Goal: Browse casually

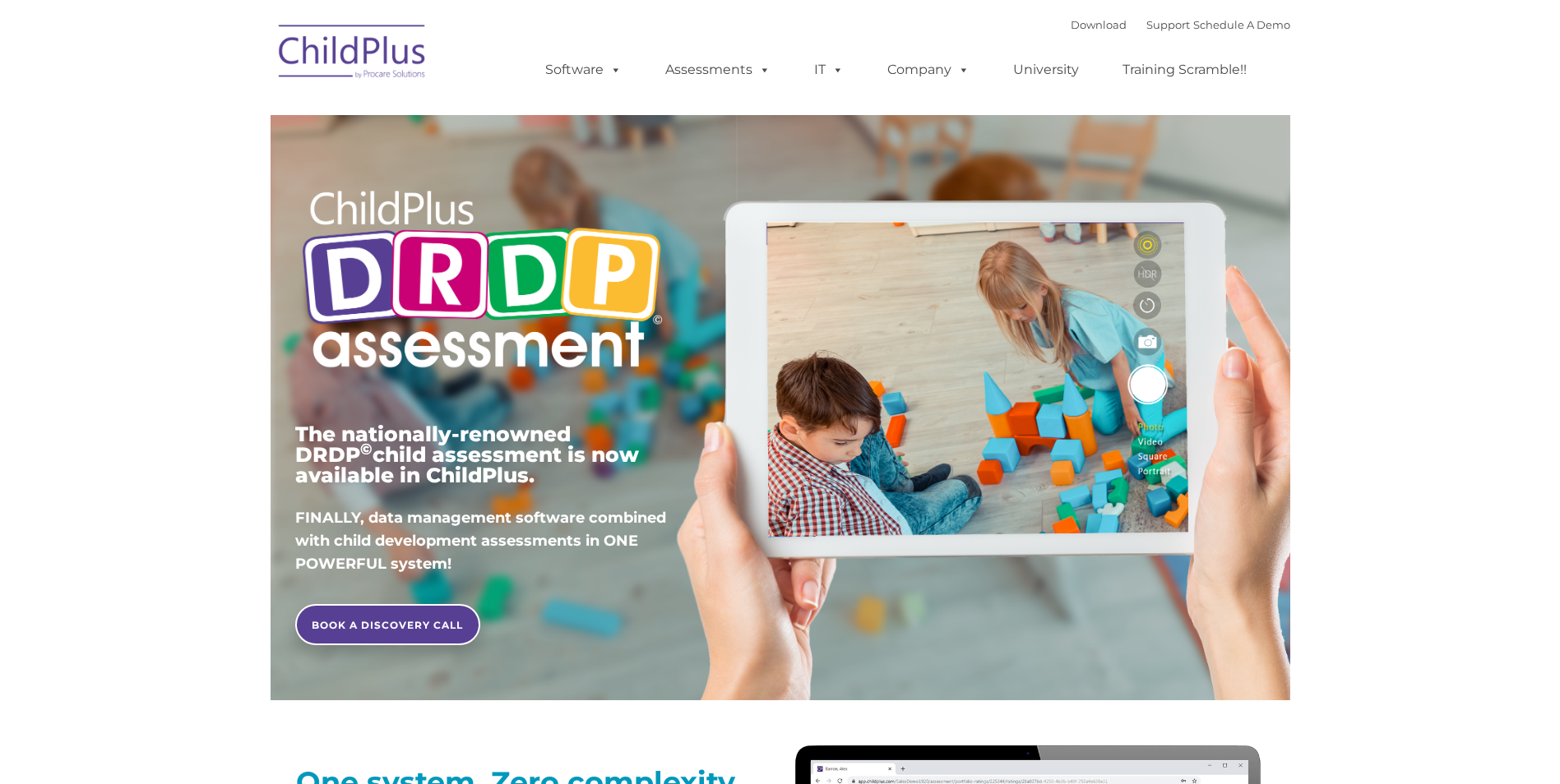
type input ""
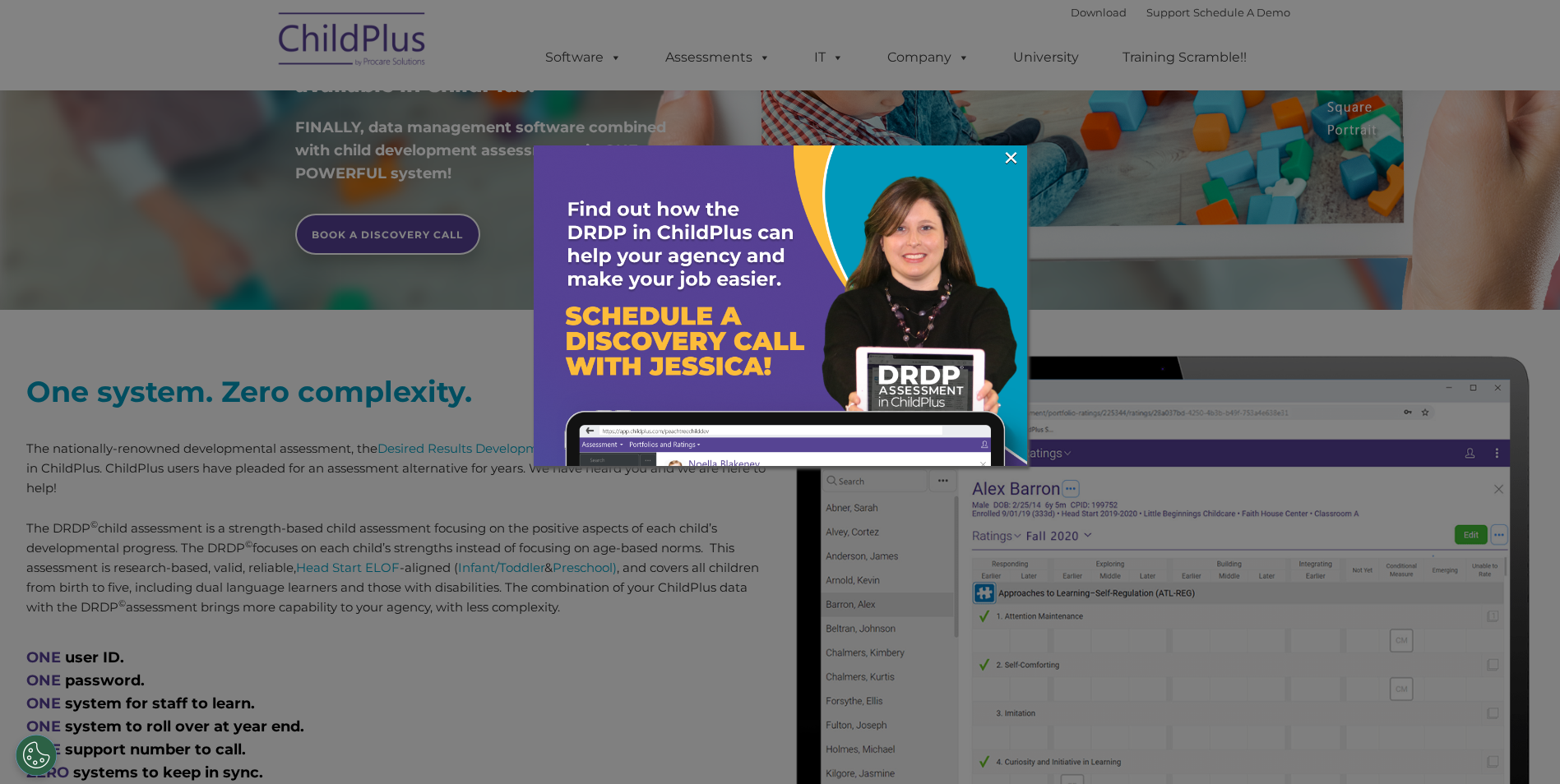
scroll to position [452, 0]
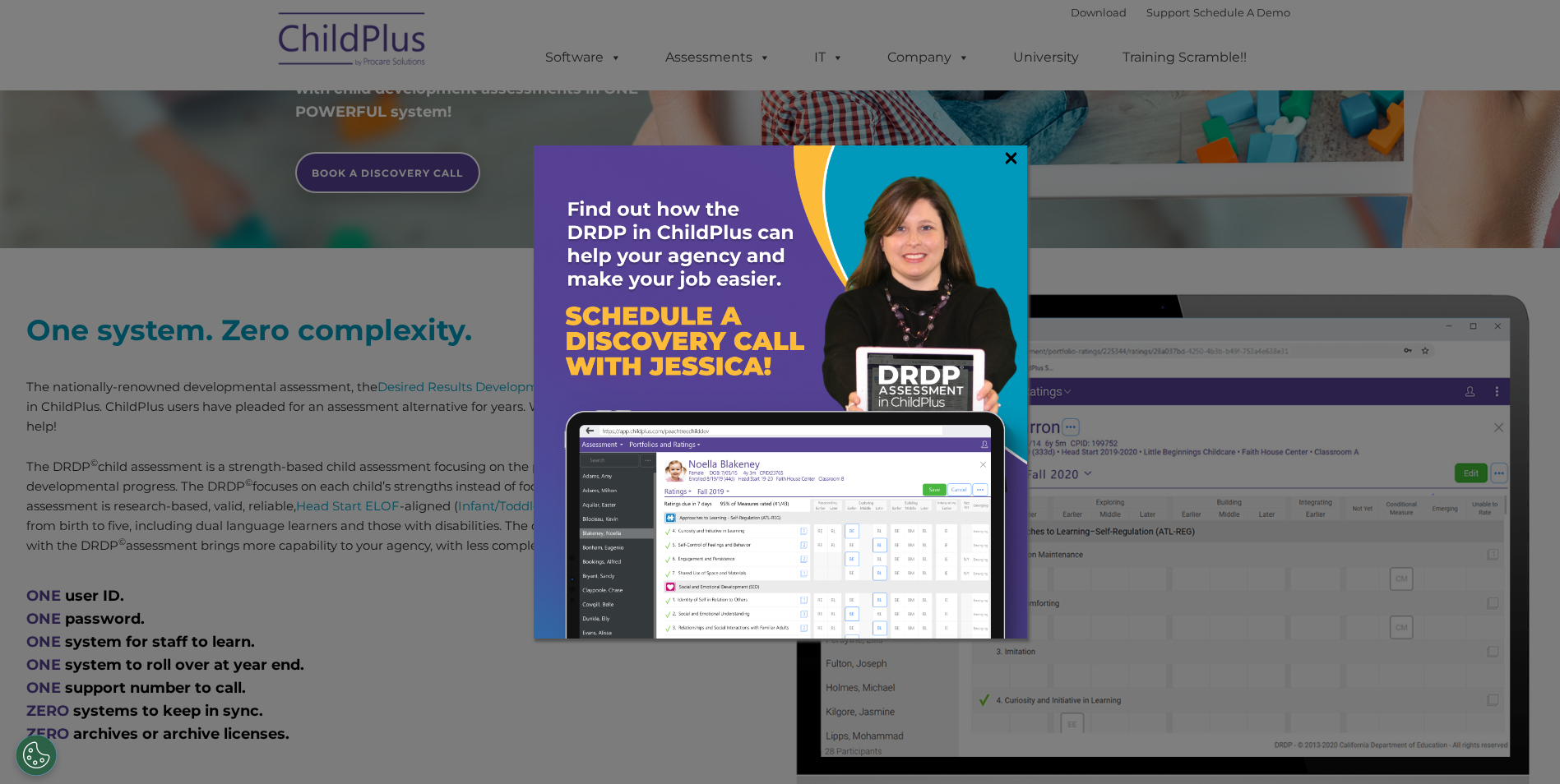
click at [1014, 162] on link "×" at bounding box center [1010, 158] width 19 height 16
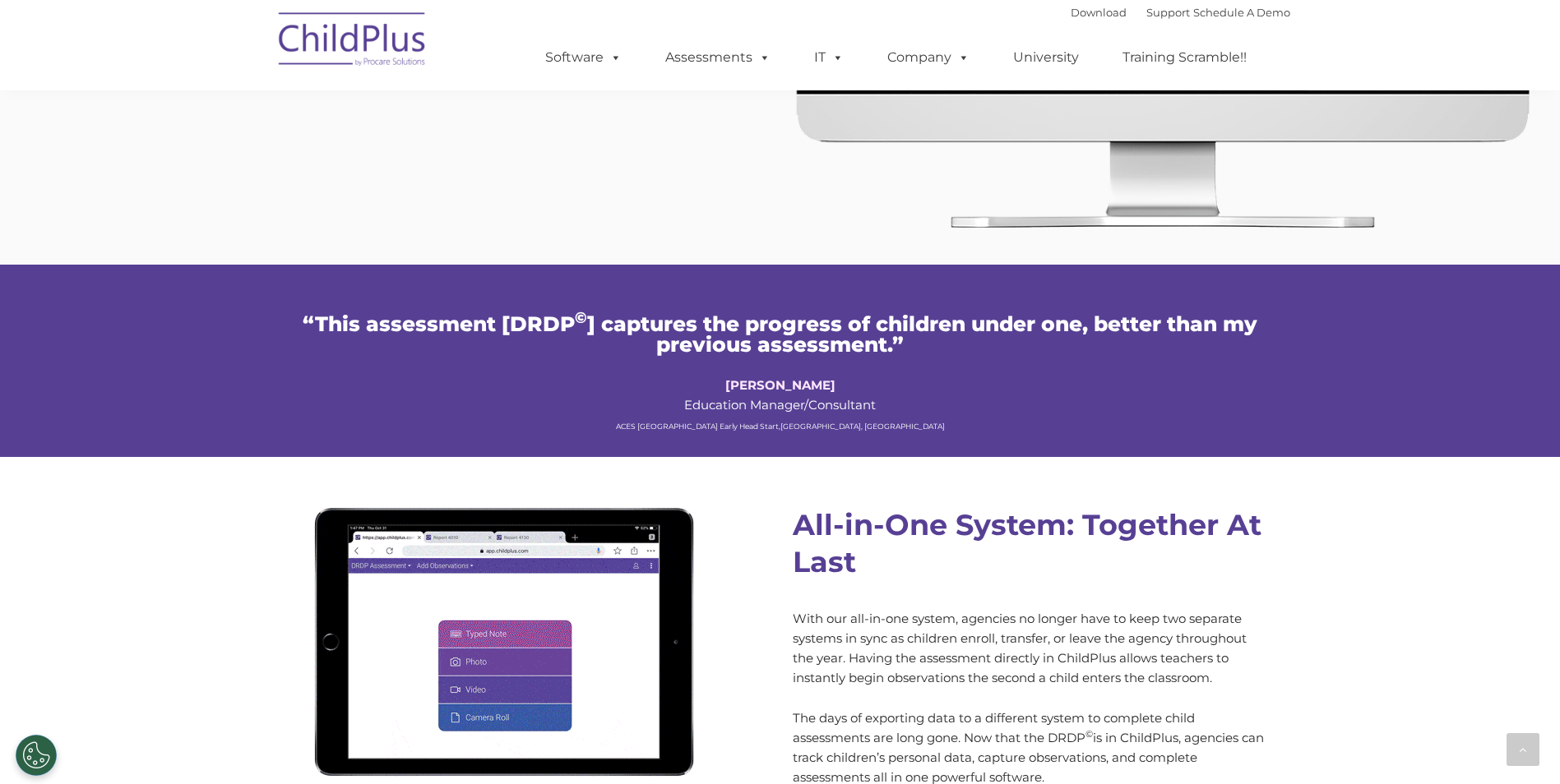
scroll to position [1126, 0]
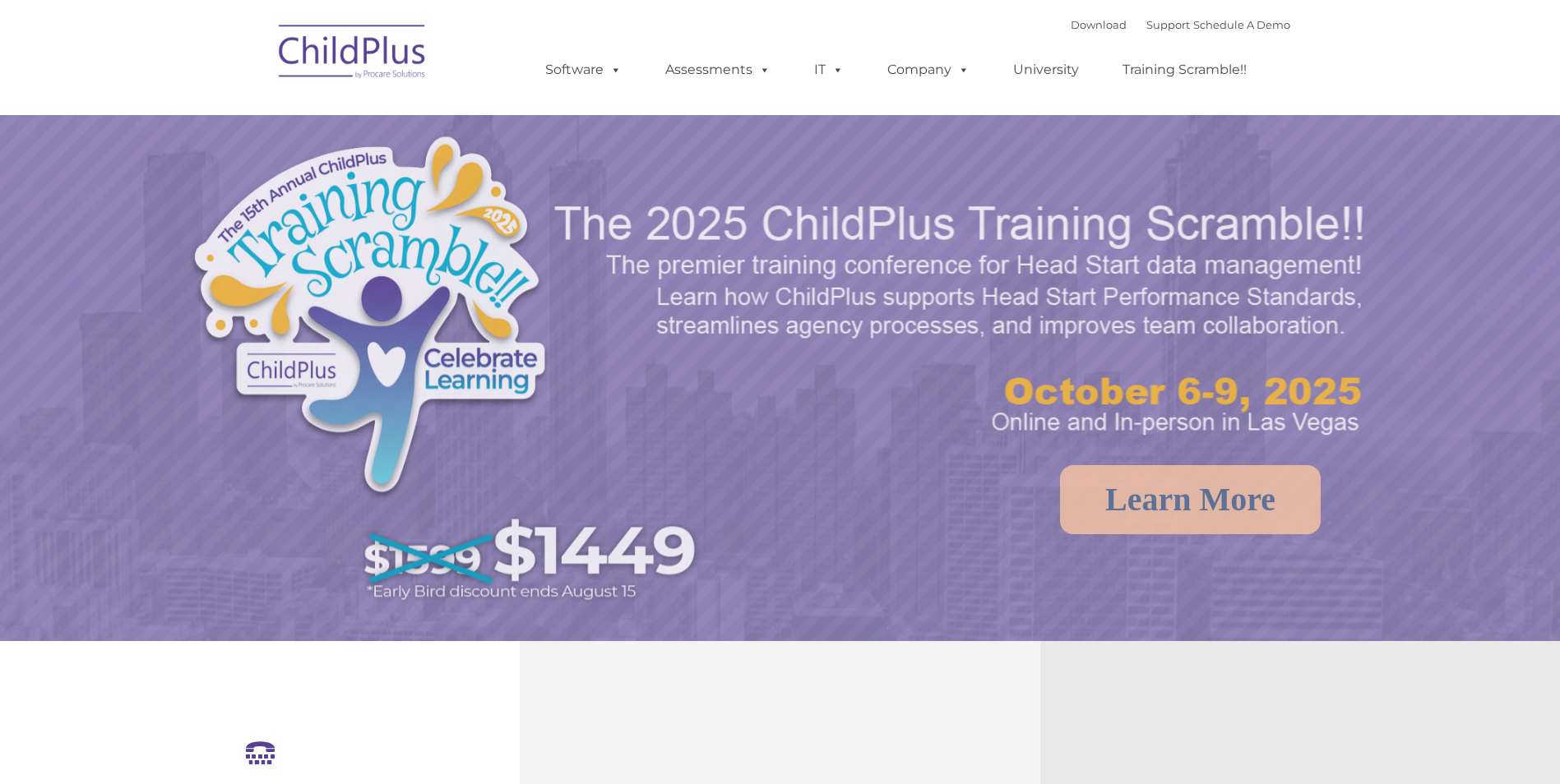
select select "MEDIUM"
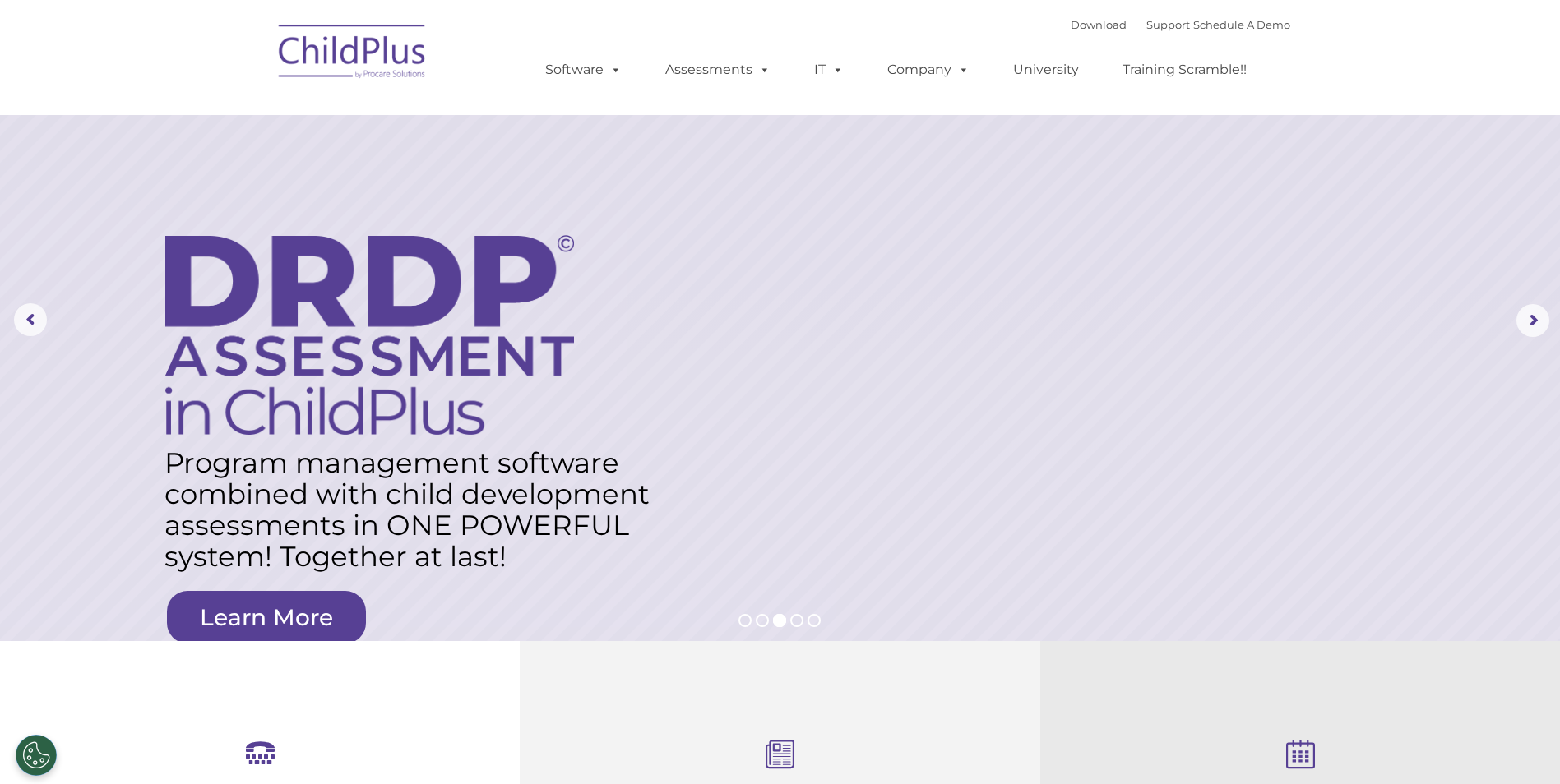
click at [651, 561] on rs-layer "Program management software combined with child development assessments in ONE …" at bounding box center [414, 510] width 499 height 125
click at [33, 320] on rs-arrow at bounding box center [30, 320] width 33 height 33
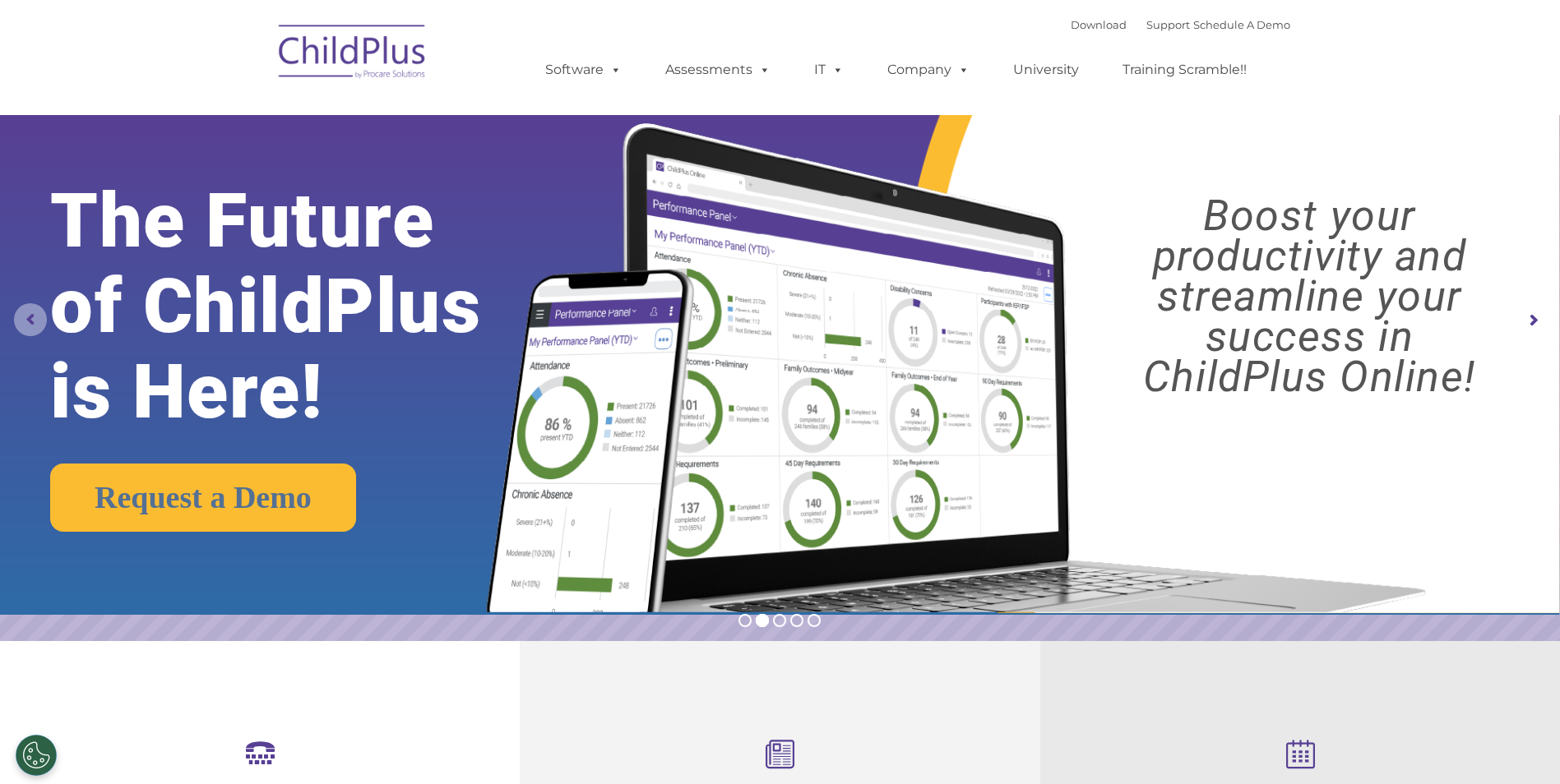
click at [33, 320] on rs-arrow at bounding box center [30, 320] width 33 height 33
